Goal: Communication & Community: Share content

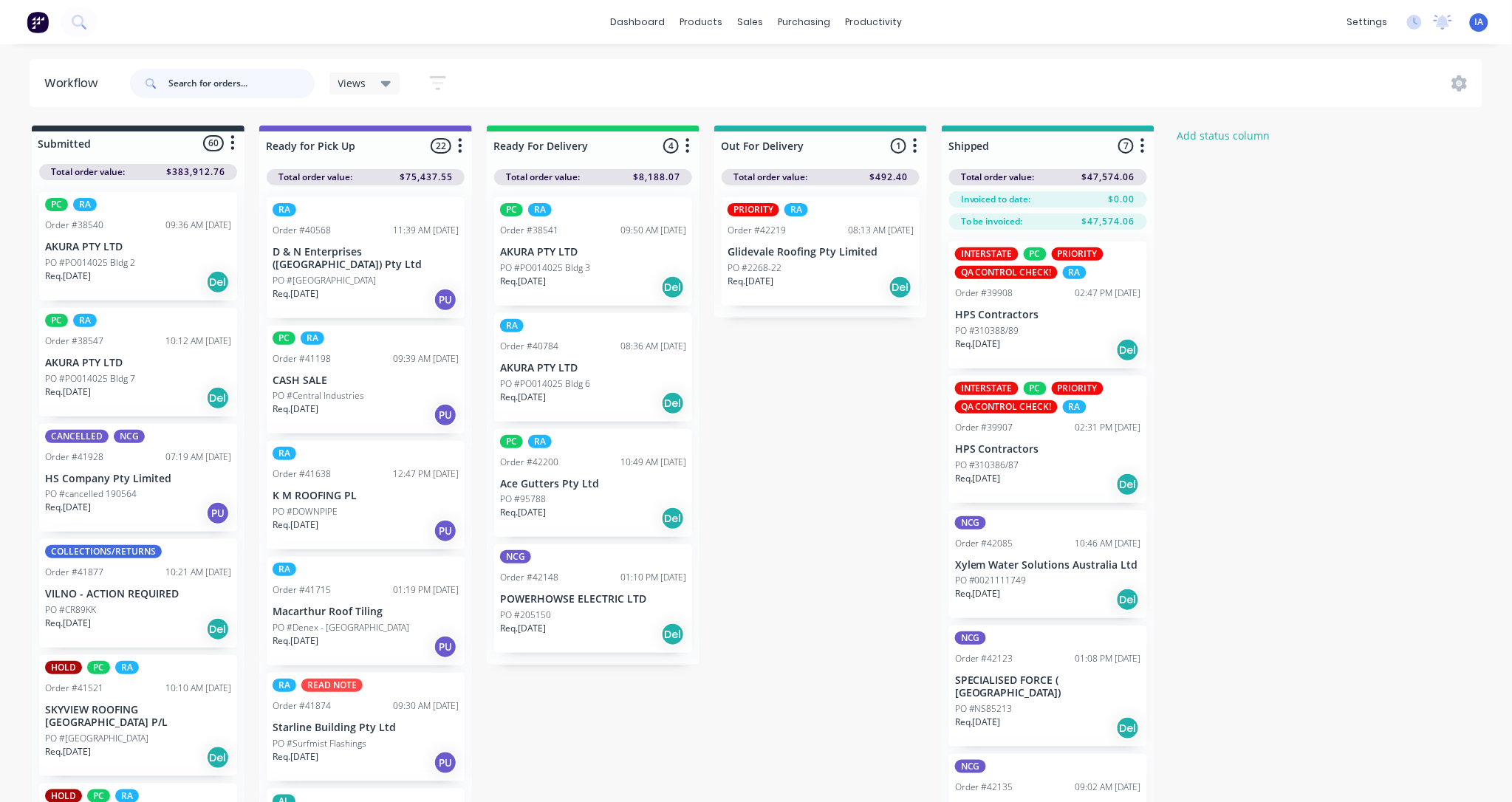
click at [193, 82] on input "text" at bounding box center [241, 83] width 146 height 29
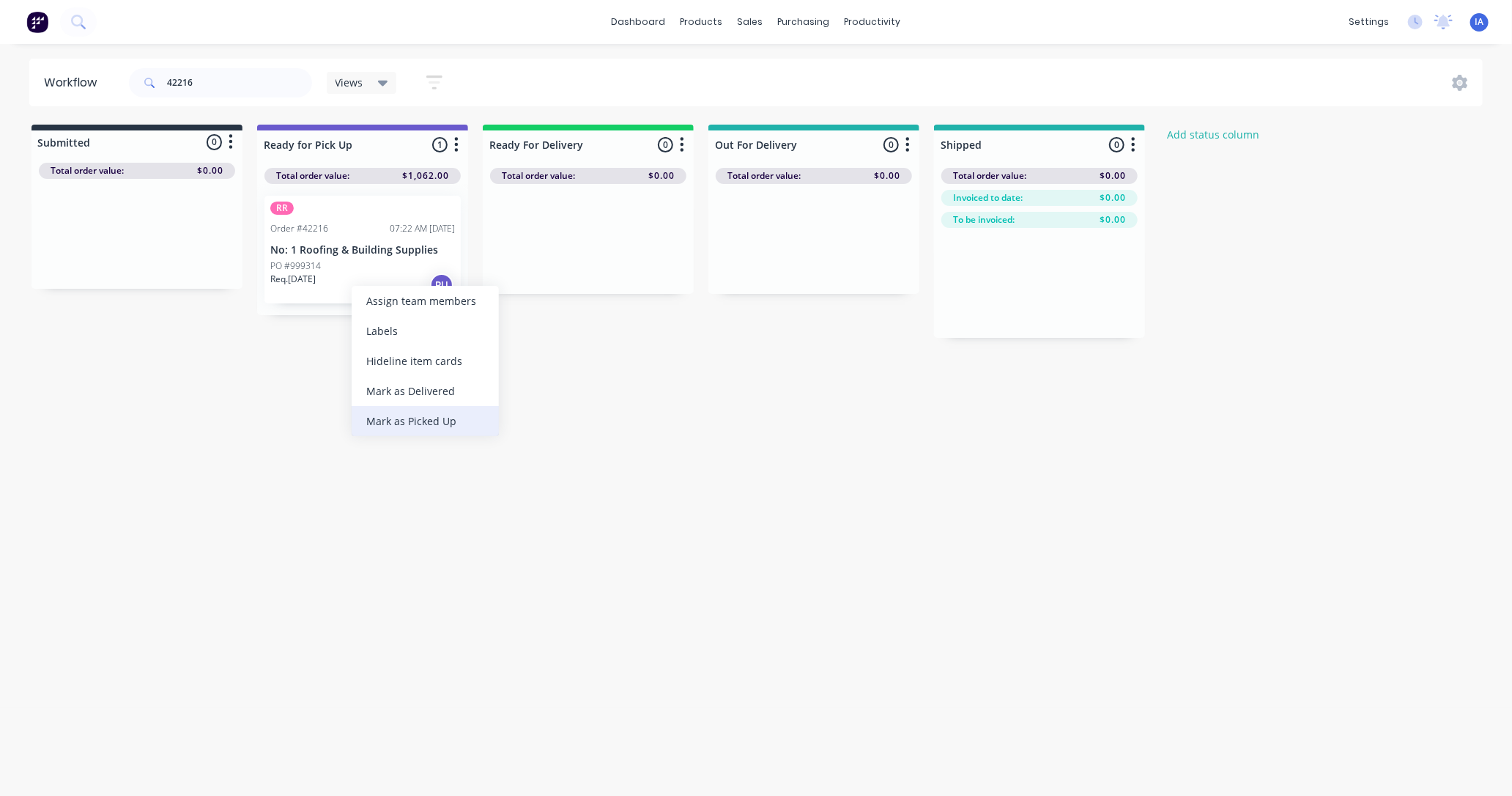
click at [430, 416] on div "Mark as Picked Up" at bounding box center [425, 421] width 148 height 30
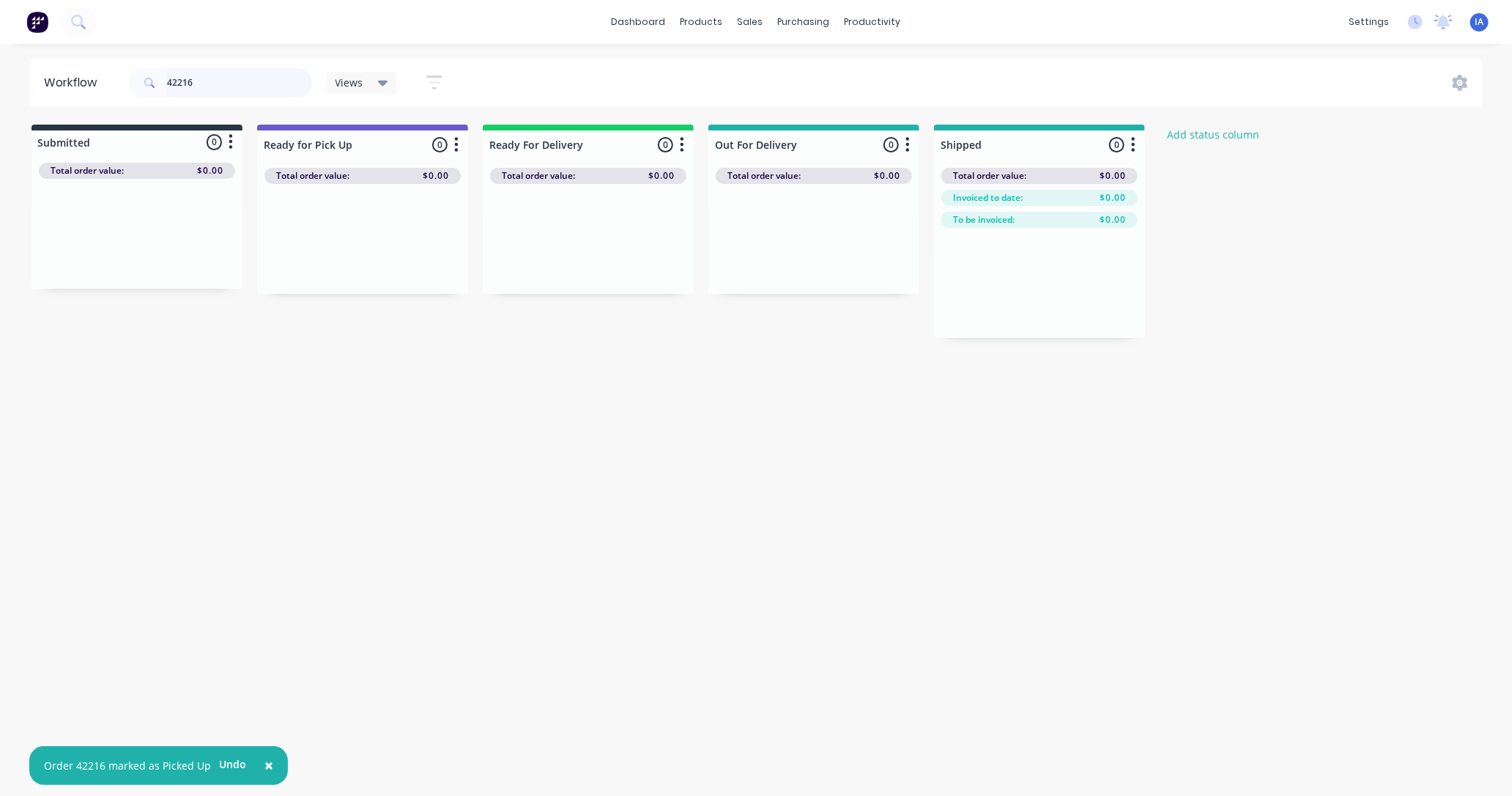
click at [236, 91] on input "42216" at bounding box center [239, 83] width 145 height 29
type input "4"
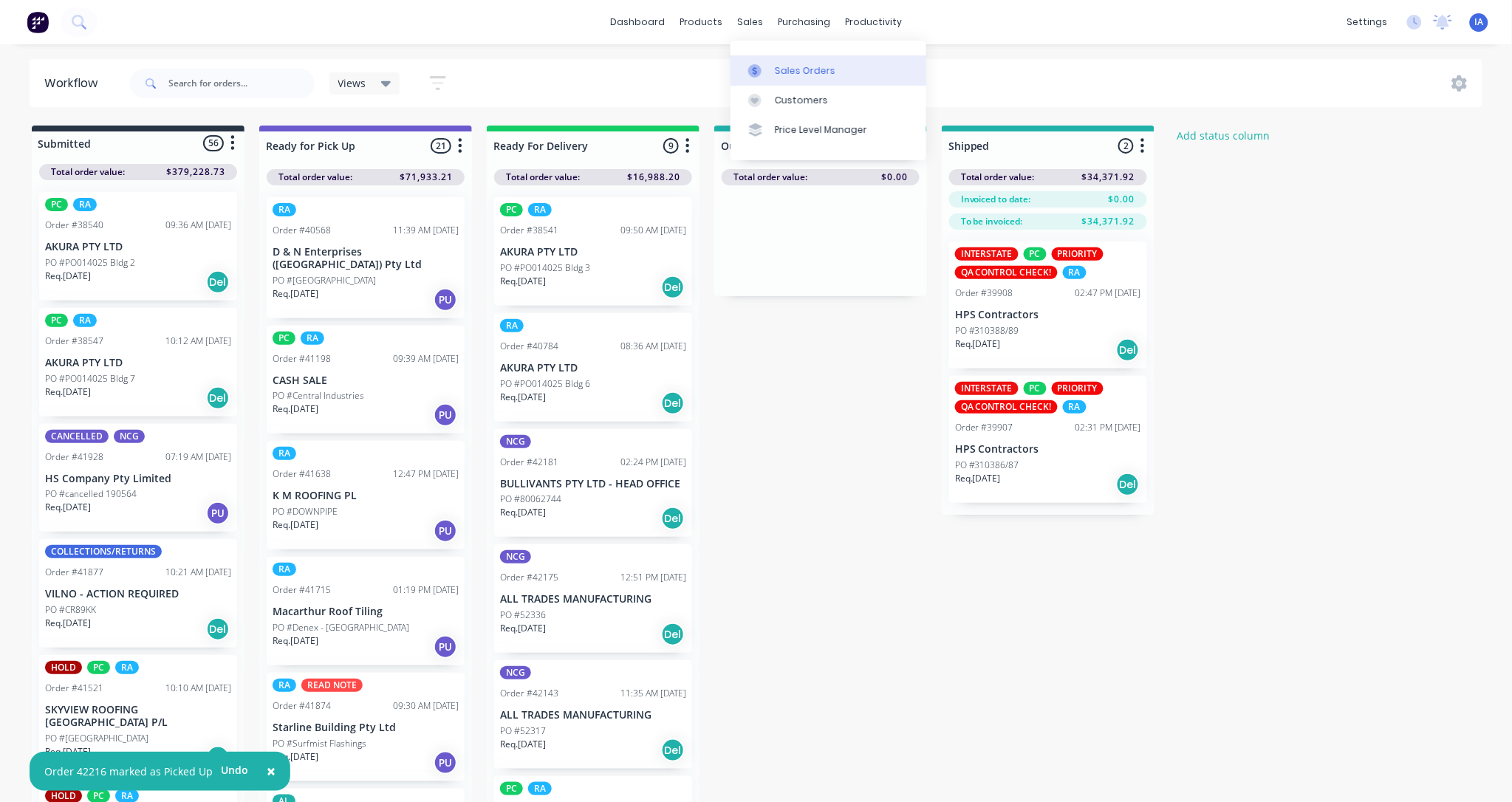
click at [793, 70] on div "Sales Orders" at bounding box center [805, 71] width 61 height 13
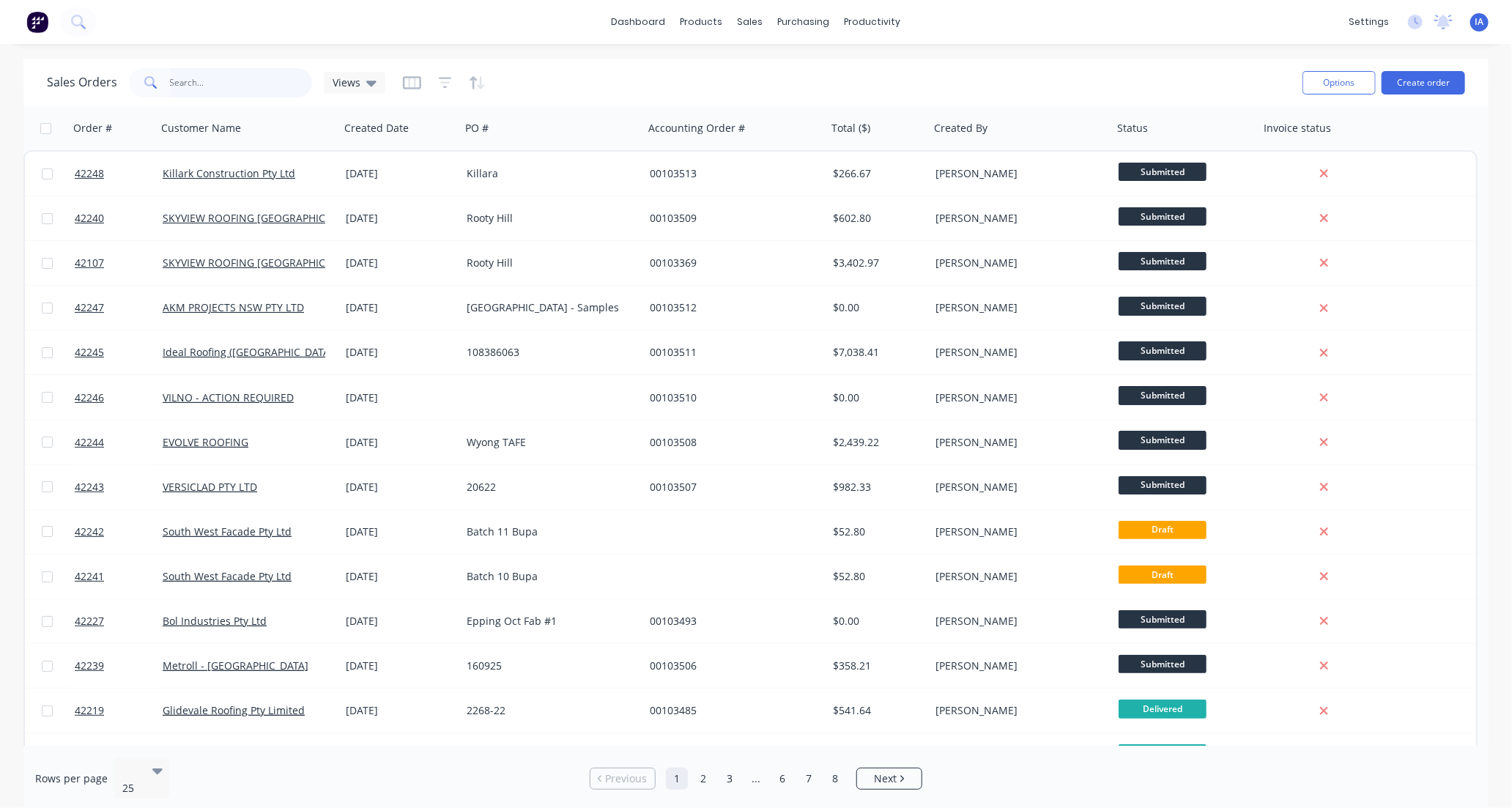
click at [188, 82] on input "text" at bounding box center [241, 83] width 143 height 29
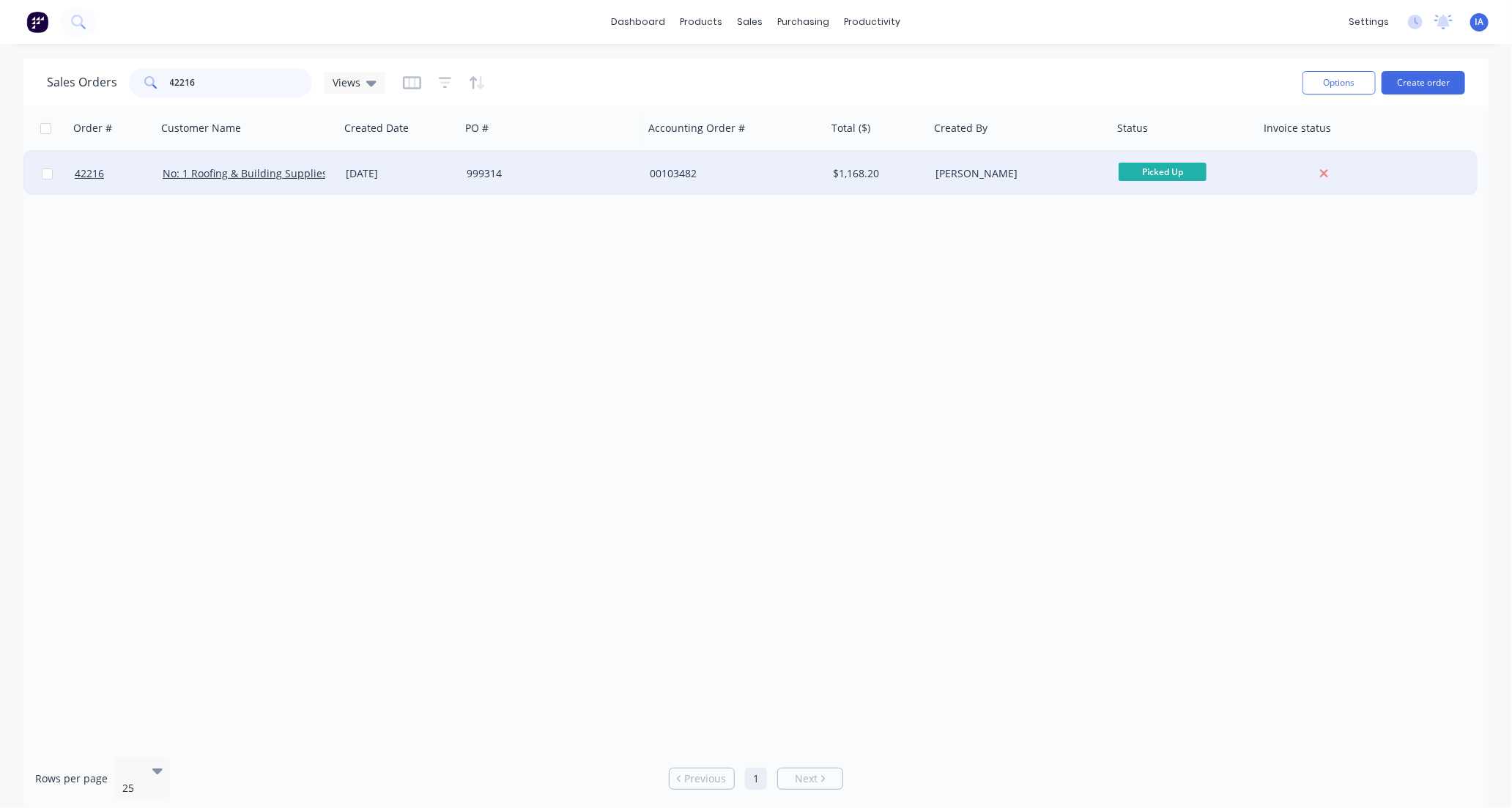
type input "42216"
click at [329, 188] on div "No: 1 Roofing & Building Supplies" at bounding box center [249, 173] width 183 height 44
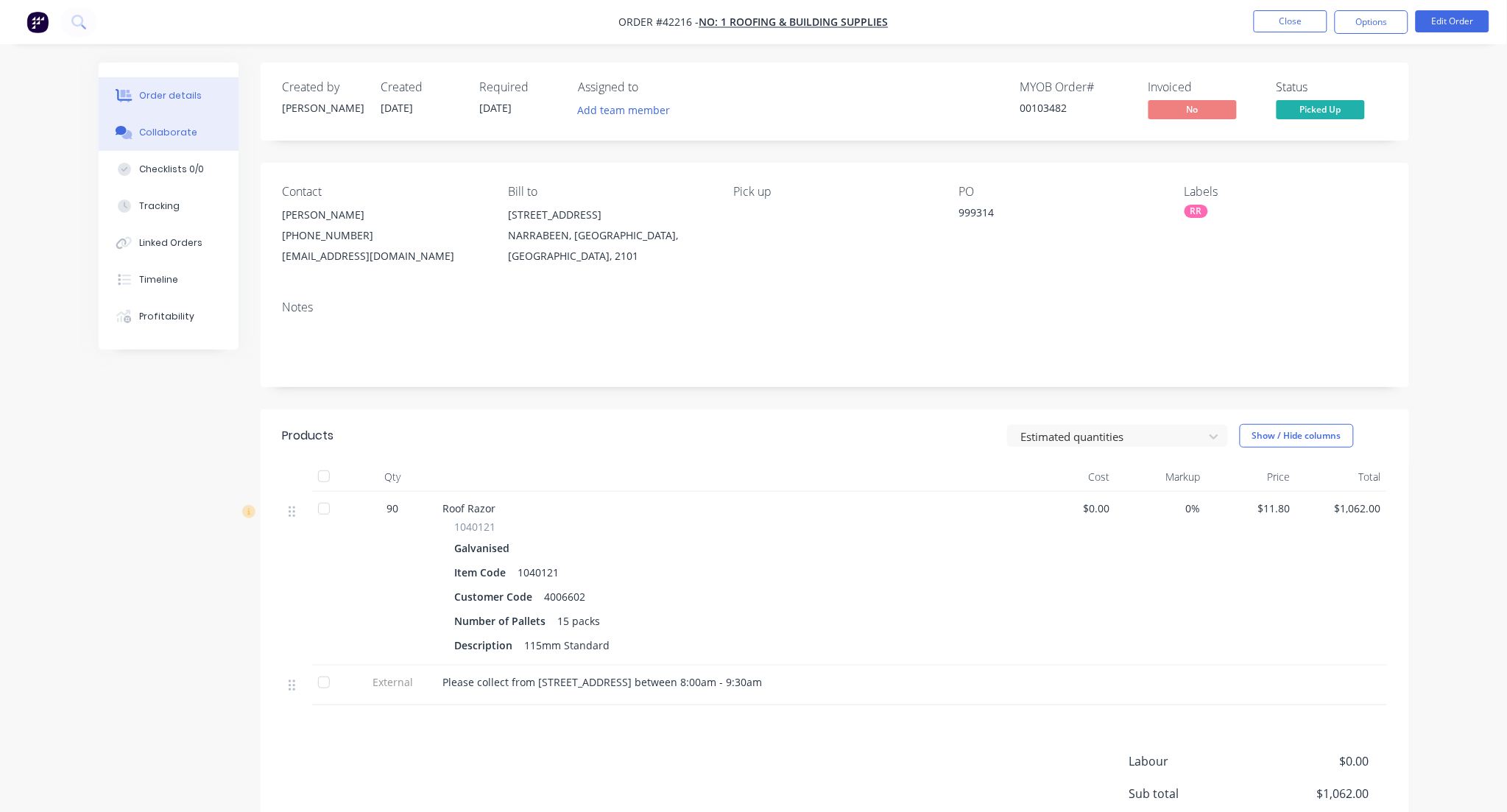
click at [191, 130] on div "Collaborate" at bounding box center [168, 132] width 58 height 13
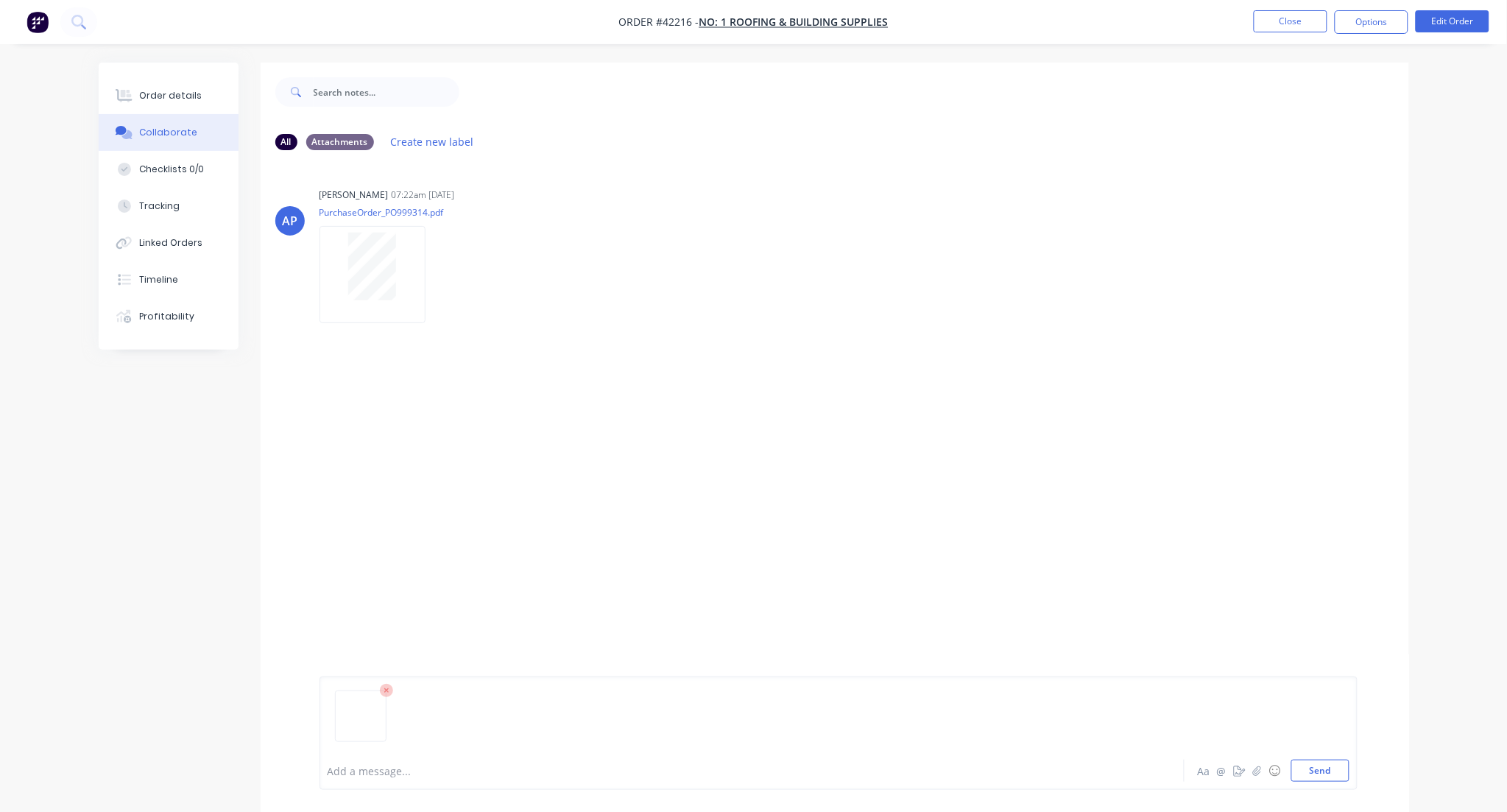
click at [366, 697] on img at bounding box center [361, 697] width 39 height 0
drag, startPoint x: 1320, startPoint y: 771, endPoint x: 1325, endPoint y: 754, distance: 17.7
click at [1321, 771] on button "Send" at bounding box center [1320, 770] width 58 height 22
click at [1271, 19] on button "Close" at bounding box center [1291, 21] width 74 height 22
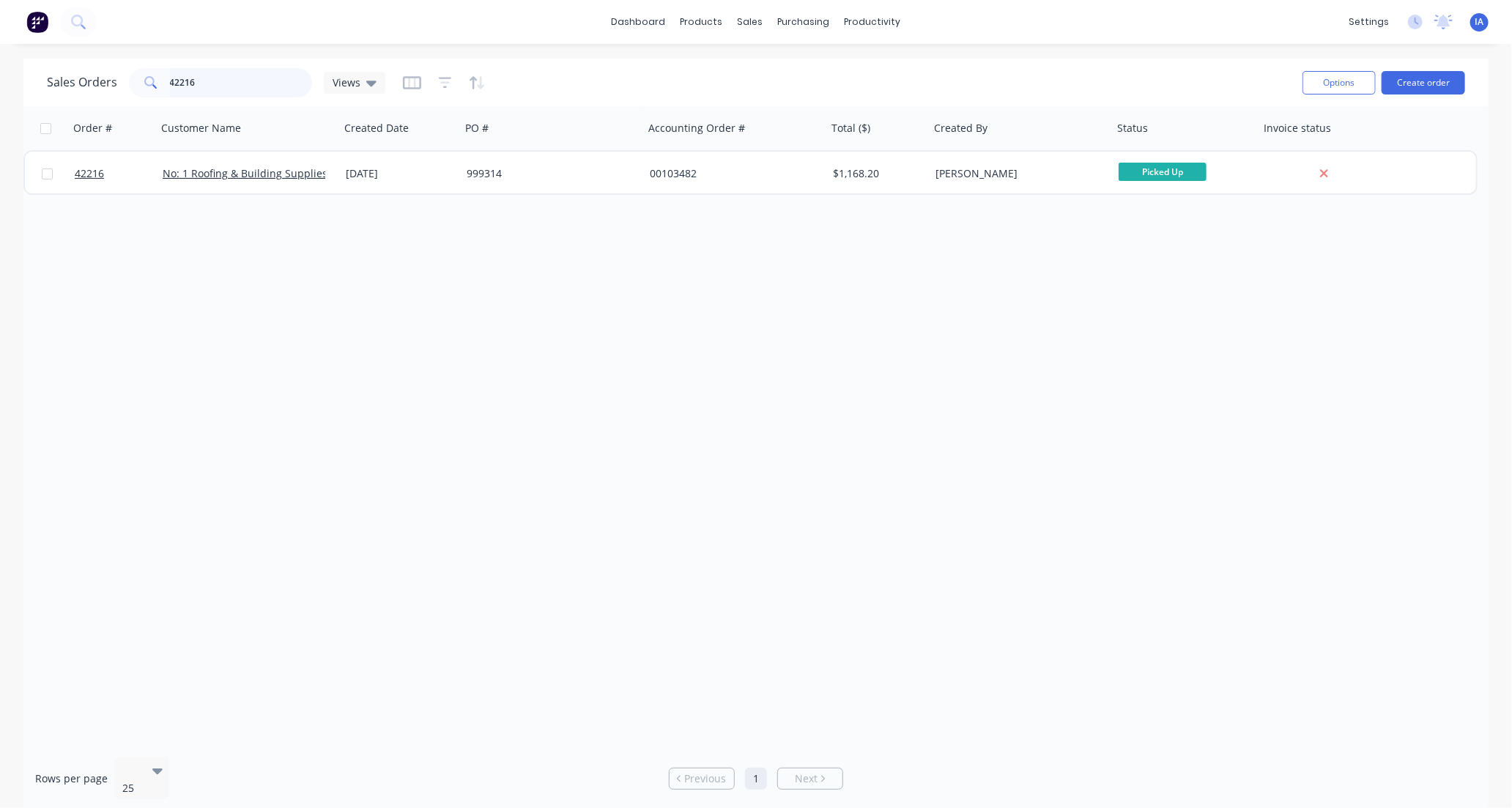
click at [213, 85] on input "42216" at bounding box center [241, 83] width 143 height 29
type input "4"
